Goal: Task Accomplishment & Management: Manage account settings

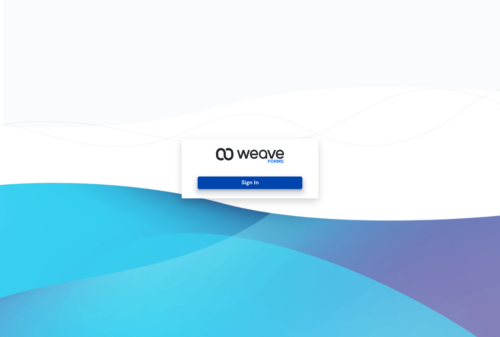
click at [273, 180] on button "Sign In" at bounding box center [250, 183] width 104 height 13
click at [266, 183] on button "Sign In" at bounding box center [250, 183] width 104 height 13
drag, startPoint x: 221, startPoint y: 186, endPoint x: 212, endPoint y: 182, distance: 10.0
click at [212, 182] on button "Sign In" at bounding box center [250, 183] width 104 height 13
